Goal: Transaction & Acquisition: Purchase product/service

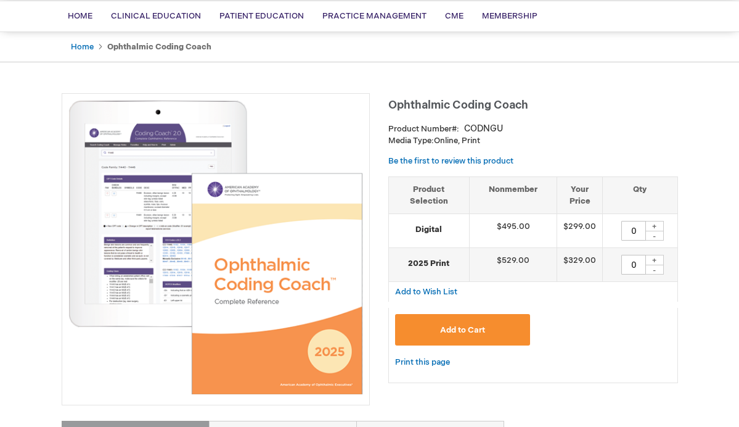
scroll to position [90, 0]
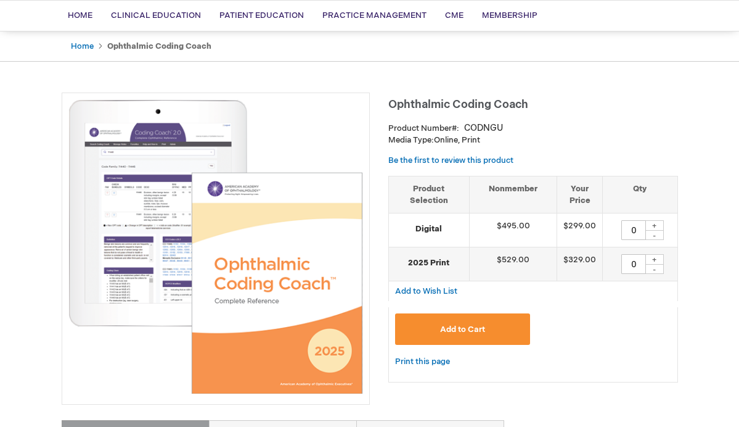
click at [650, 226] on div "+" at bounding box center [654, 225] width 18 height 10
type input "1"
click at [449, 330] on span "Add to Cart" at bounding box center [462, 329] width 45 height 10
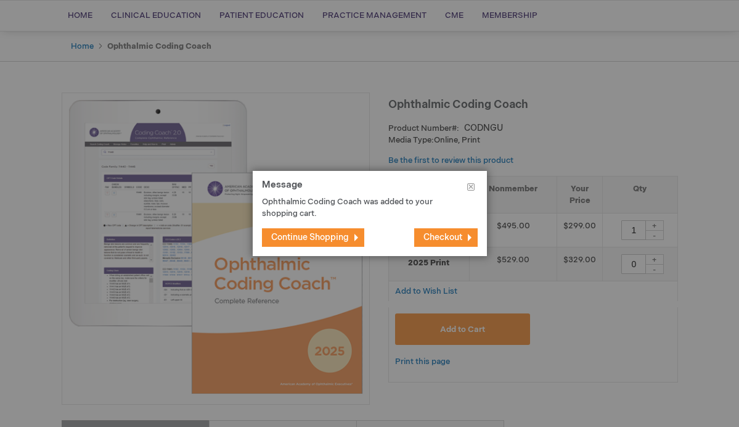
click at [441, 241] on span "Checkout" at bounding box center [442, 237] width 39 height 10
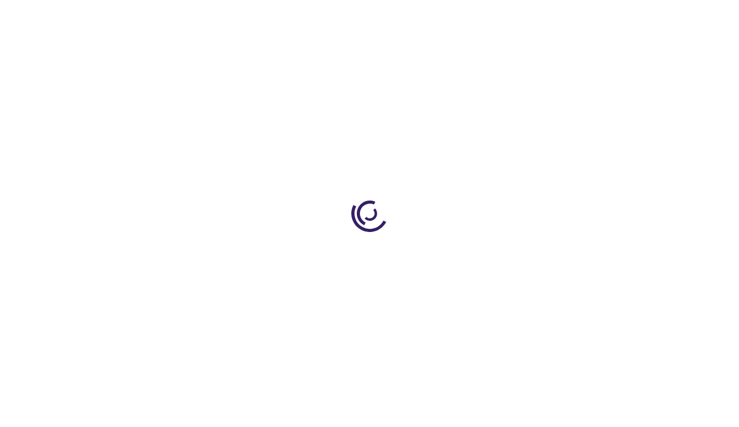
select select "US"
select select "14"
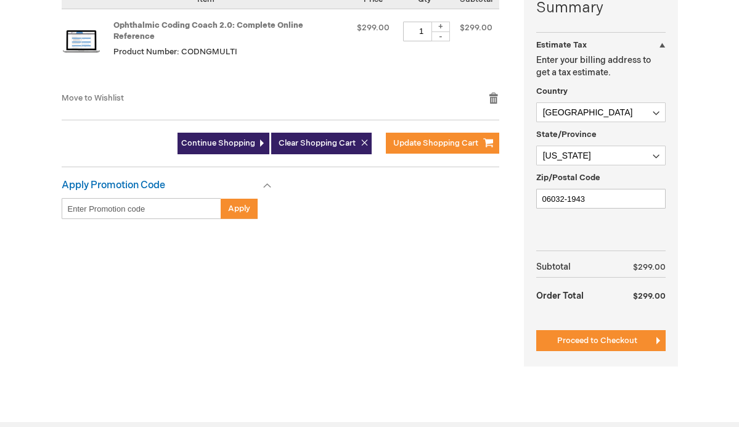
scroll to position [372, 0]
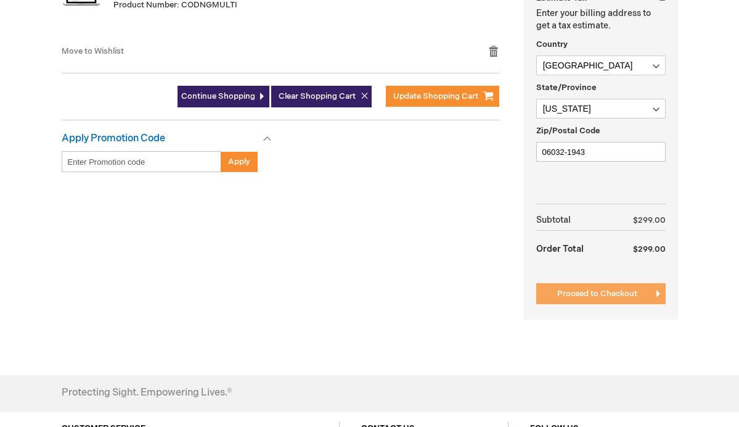
click at [590, 295] on span "Proceed to Checkout" at bounding box center [597, 293] width 80 height 10
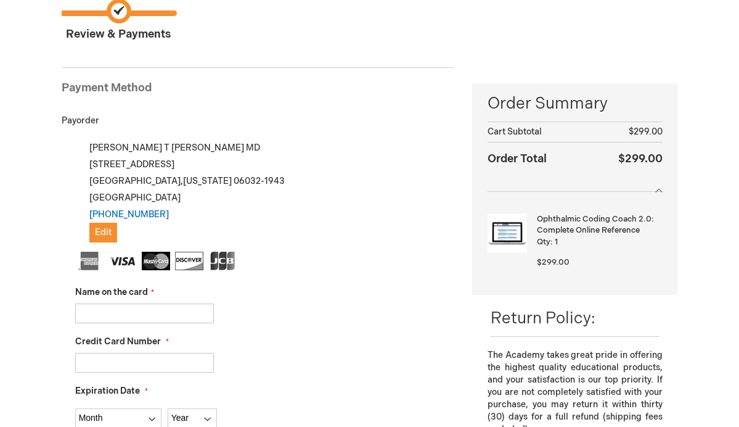
scroll to position [174, 0]
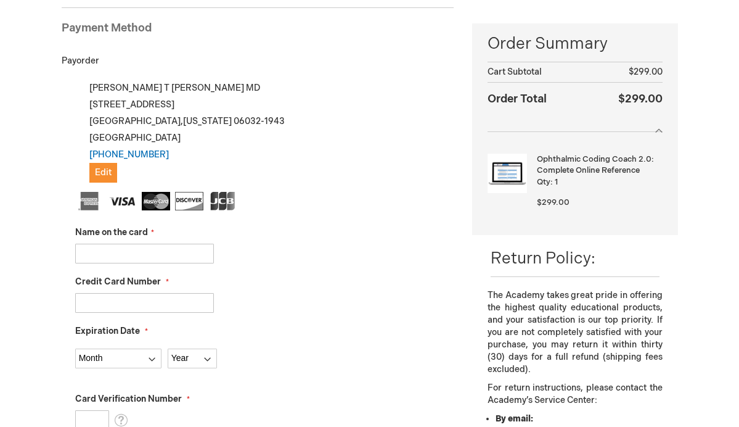
click at [110, 258] on input "Name on the card" at bounding box center [144, 253] width 139 height 20
type input "[PERSON_NAME]"
type input "4147202715659882"
select select "12"
select select "2029"
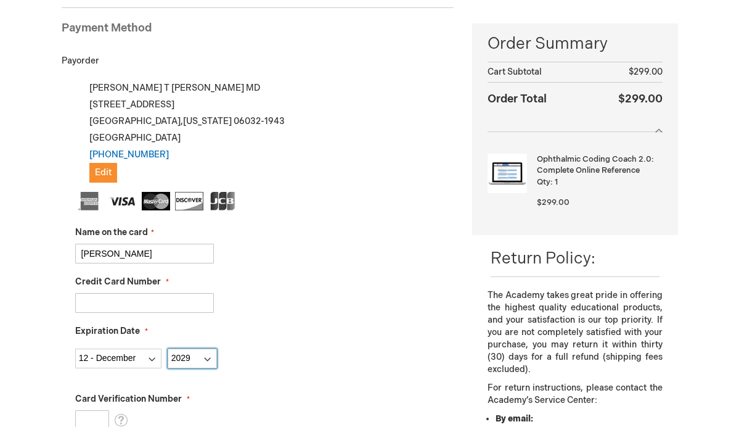
type input "457"
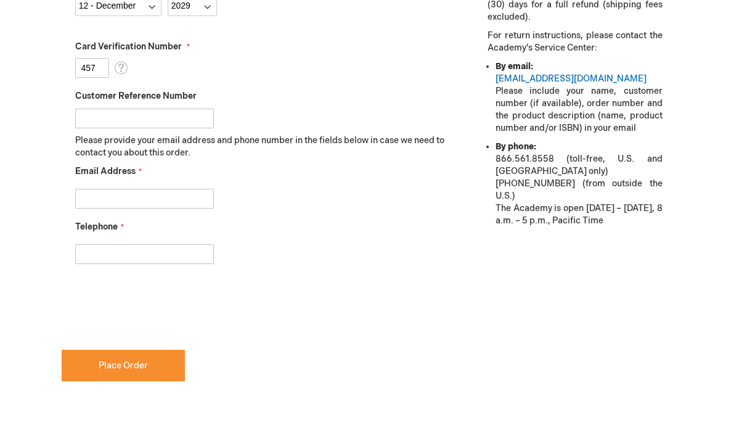
scroll to position [526, 0]
click at [135, 199] on input "Email Address" at bounding box center [144, 198] width 139 height 20
type input "gtemerick@gmail.com"
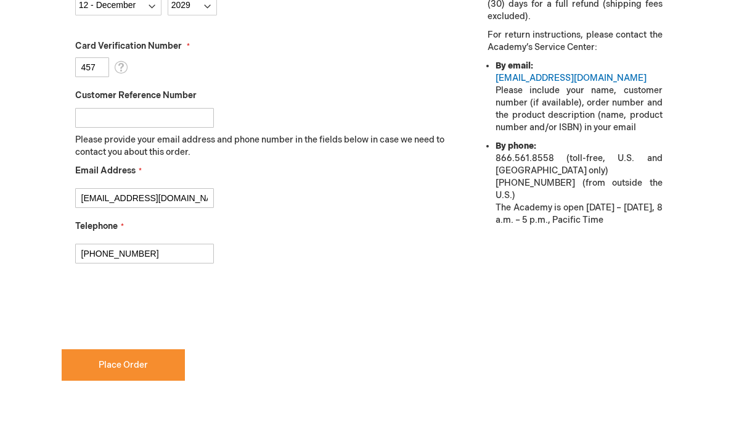
type input "860-678-0202"
checkbox input "true"
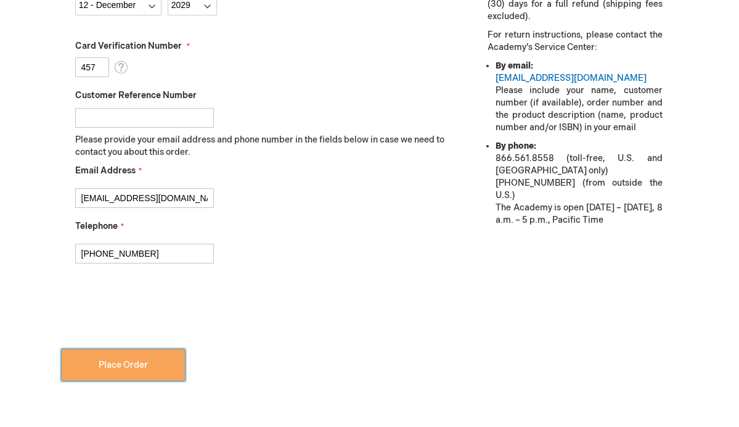
click at [118, 362] on span "Place Order" at bounding box center [123, 364] width 49 height 10
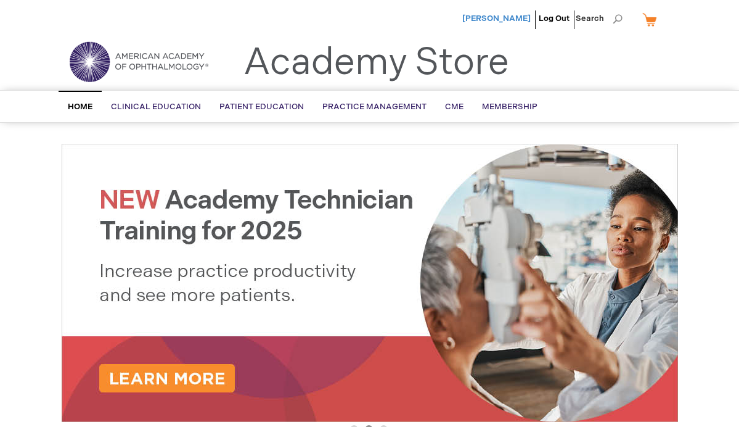
click at [495, 18] on span "[PERSON_NAME]" at bounding box center [496, 19] width 68 height 10
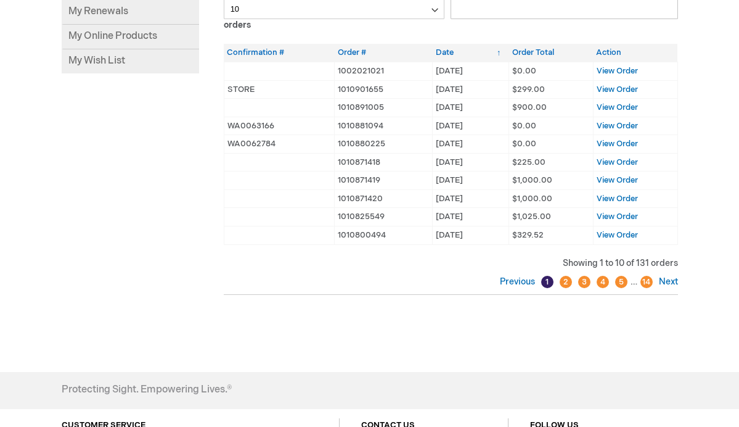
scroll to position [223, 0]
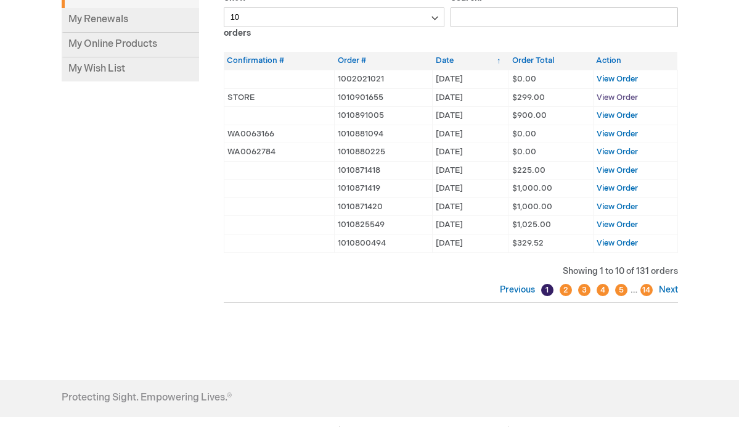
click at [617, 95] on span "View Order" at bounding box center [617, 97] width 41 height 10
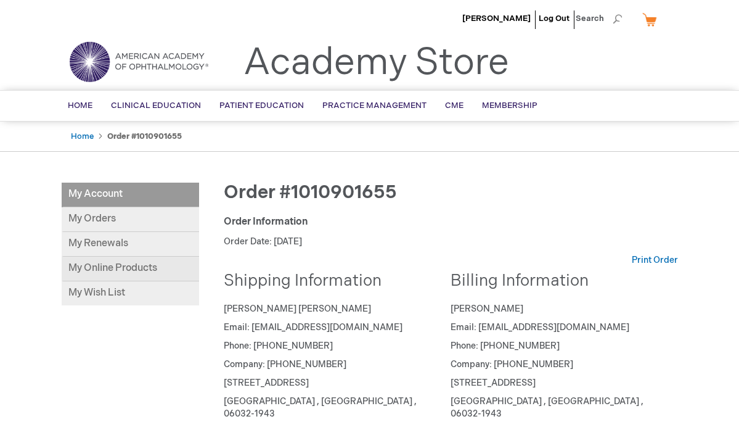
click at [113, 269] on link "My Online Products" at bounding box center [130, 268] width 137 height 25
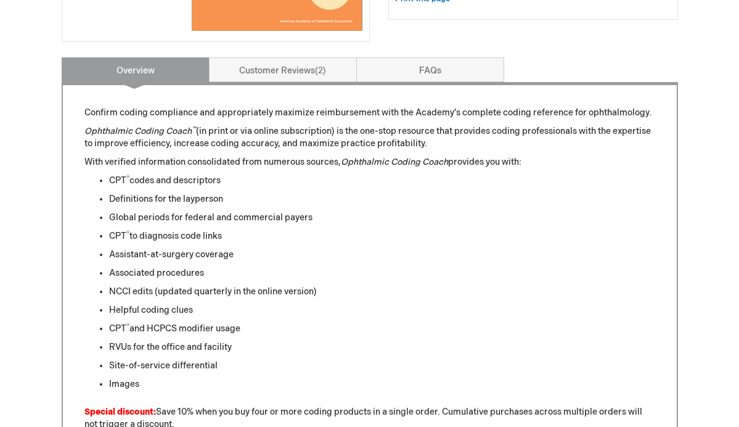
scroll to position [404, 0]
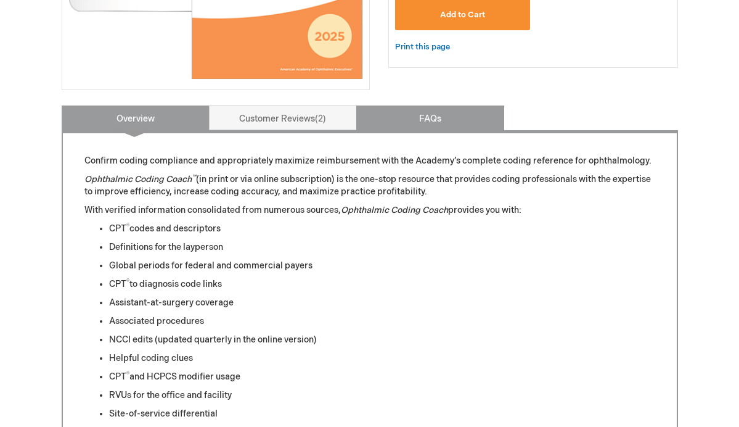
click at [431, 115] on link "FAQs" at bounding box center [430, 117] width 148 height 25
